Goal: Navigation & Orientation: Go to known website

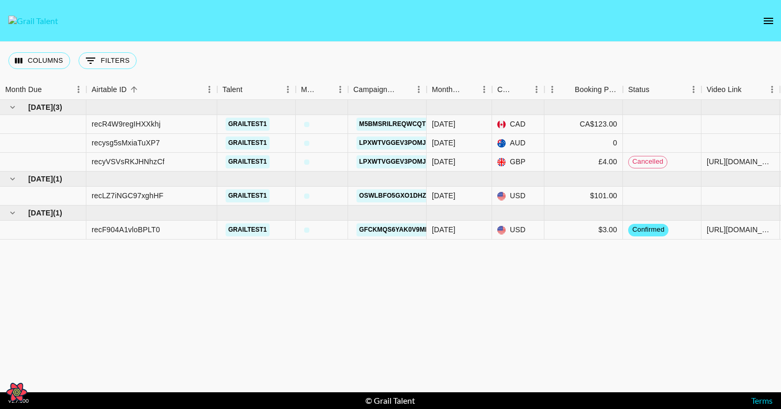
click at [316, 296] on div "[DATE] ( 3 ) recR4W9regIHXXkhj grailtest1 m5BMsRiLREQwCqTlF9Kh [DATE] CAD CA$12…" at bounding box center [508, 246] width 1016 height 293
